Goal: Find contact information: Obtain details needed to contact an individual or organization

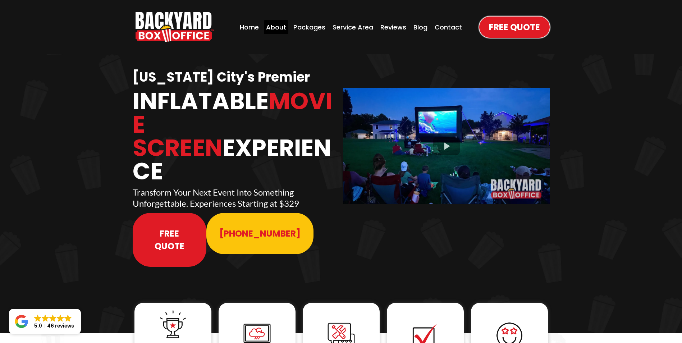
click at [278, 29] on div "About" at bounding box center [276, 27] width 24 height 14
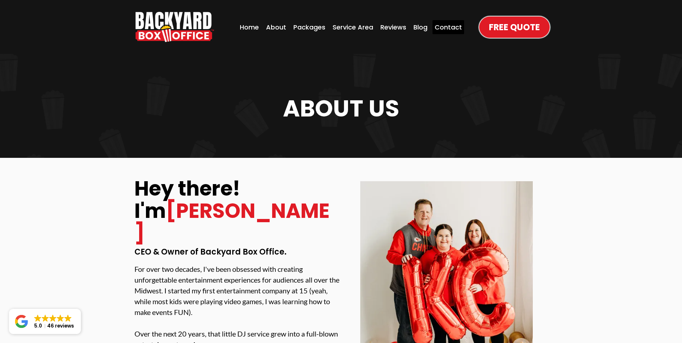
click at [449, 29] on div "Contact" at bounding box center [449, 27] width 32 height 14
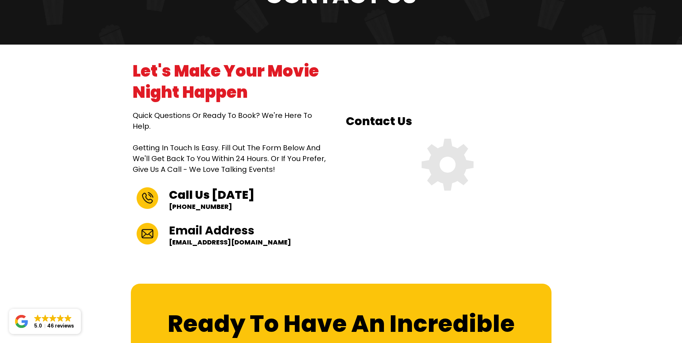
scroll to position [108, 0]
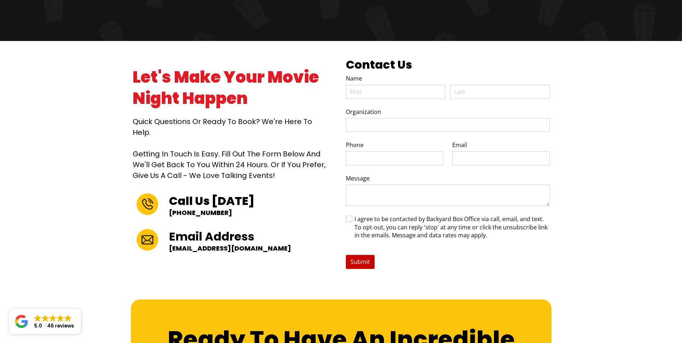
drag, startPoint x: 285, startPoint y: 242, endPoint x: 167, endPoint y: 242, distance: 117.6
click at [167, 242] on div "Email Address [EMAIL_ADDRESS][DOMAIN_NAME]" at bounding box center [229, 241] width 203 height 34
click at [177, 244] on p "[EMAIL_ADDRESS][DOMAIN_NAME]" at bounding box center [246, 248] width 155 height 8
click at [255, 247] on div "Email Address [EMAIL_ADDRESS][DOMAIN_NAME]" at bounding box center [246, 240] width 159 height 27
drag, startPoint x: 284, startPoint y: 246, endPoint x: 168, endPoint y: 242, distance: 116.6
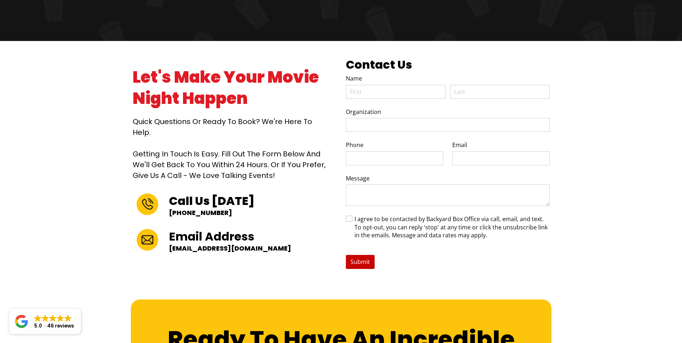
click at [168, 242] on div "Email Address [EMAIL_ADDRESS][DOMAIN_NAME]" at bounding box center [246, 240] width 159 height 27
copy p "[EMAIL_ADDRESS][DOMAIN_NAME]"
